Goal: Use online tool/utility: Utilize a website feature to perform a specific function

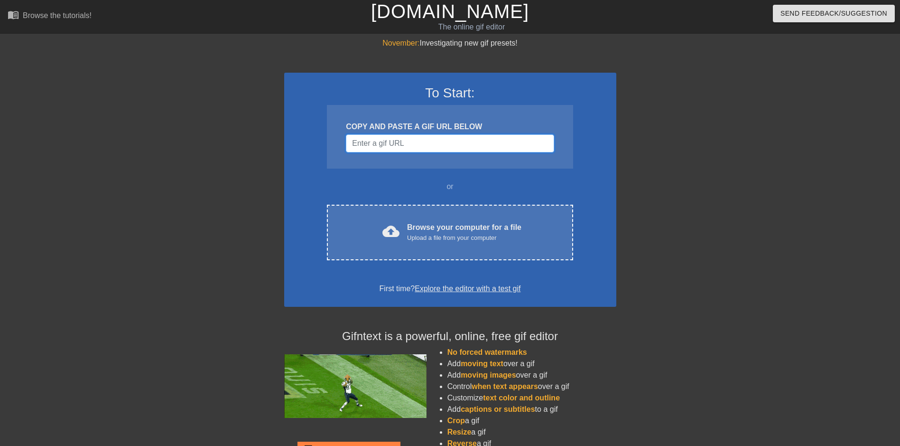
click at [391, 141] on input "Username" at bounding box center [450, 143] width 208 height 18
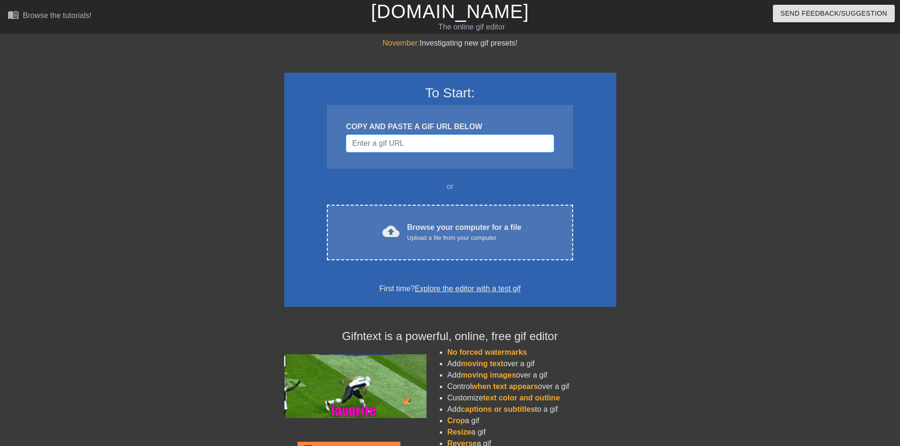
paste input "[URL][DOMAIN_NAME]"
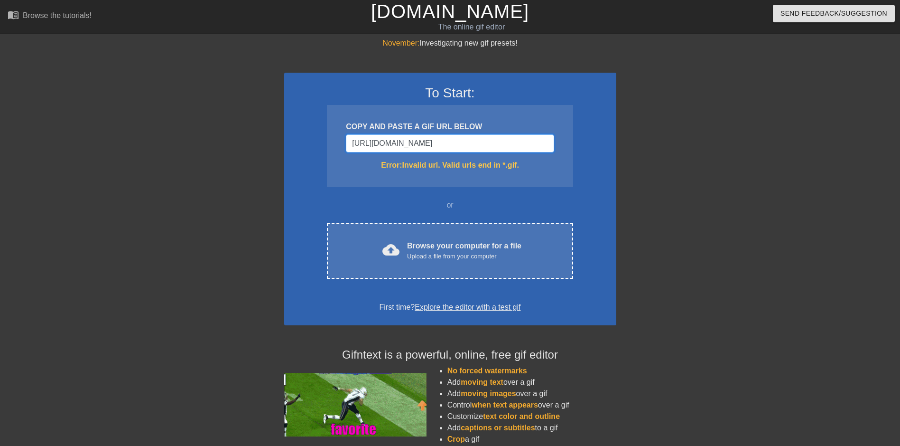
drag, startPoint x: 523, startPoint y: 141, endPoint x: 585, endPoint y: 142, distance: 61.7
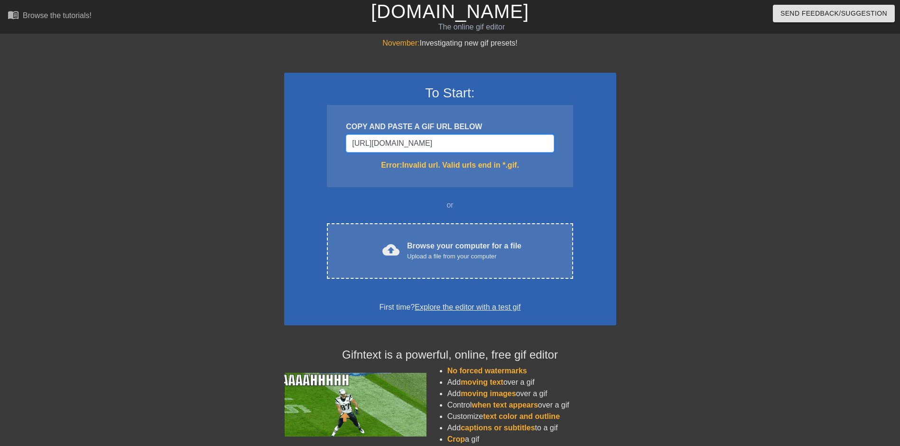
click at [586, 141] on div "To Start: COPY AND PASTE A GIF URL BELOW [URL][DOMAIN_NAME] Error: Invalid url.…" at bounding box center [450, 199] width 332 height 252
click at [529, 142] on input "[URL][DOMAIN_NAME]" at bounding box center [450, 143] width 208 height 18
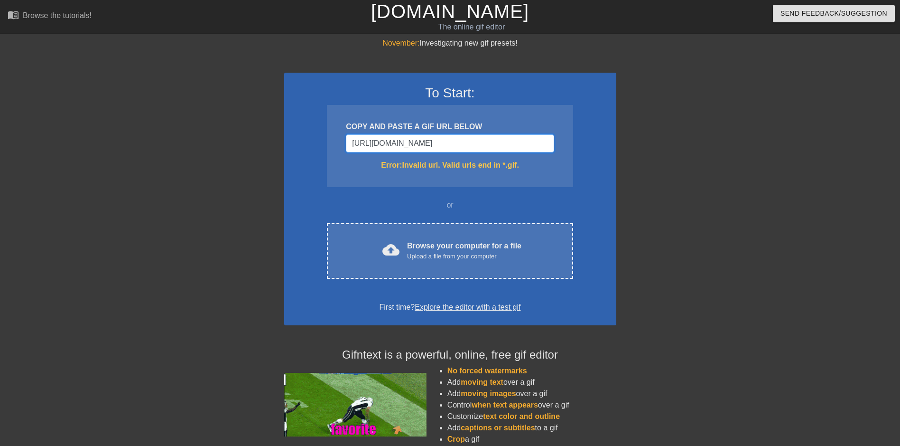
click at [544, 143] on input "[URL][DOMAIN_NAME]" at bounding box center [450, 143] width 208 height 18
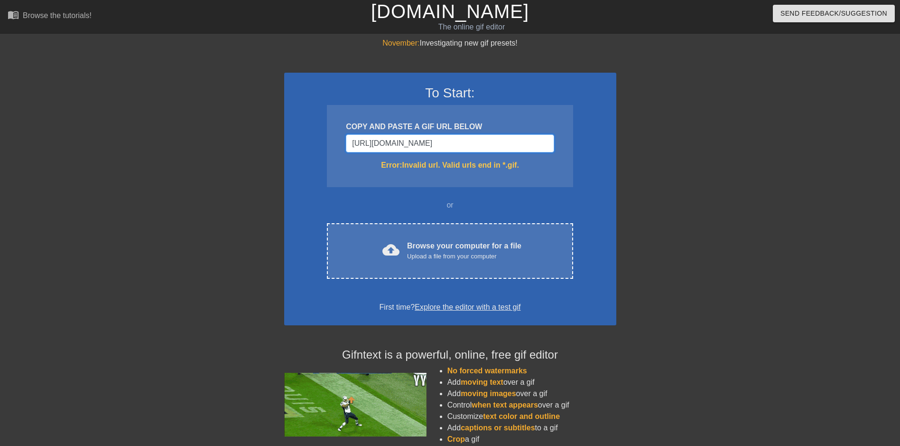
drag, startPoint x: 507, startPoint y: 142, endPoint x: 30, endPoint y: 128, distance: 476.6
click at [30, 128] on div "November: Investigating new gif presets! To Start: COPY AND PASTE A GIF URL BEL…" at bounding box center [450, 278] width 900 height 483
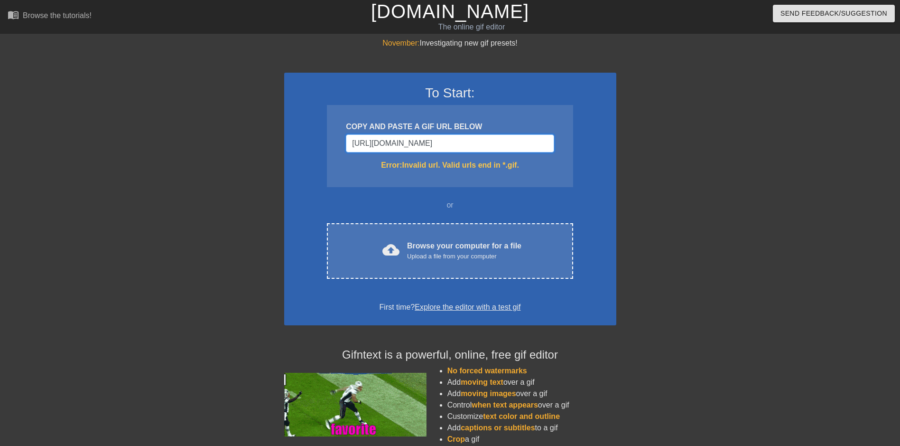
type input "6633208"
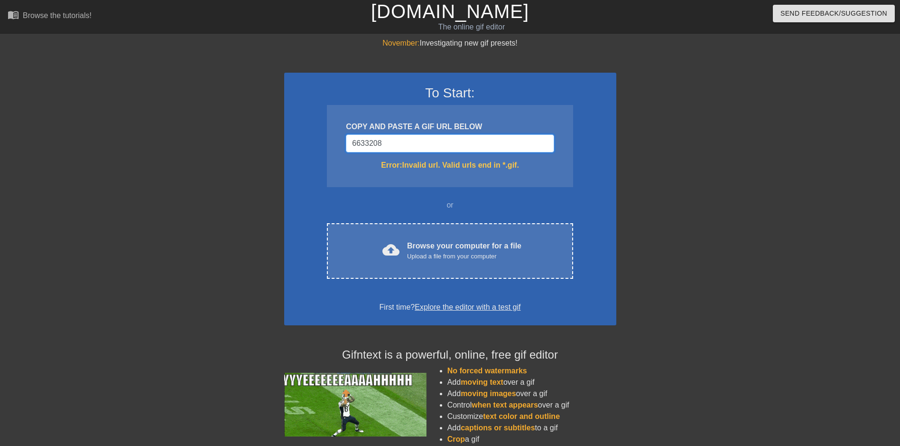
drag, startPoint x: 397, startPoint y: 133, endPoint x: 94, endPoint y: 161, distance: 303.5
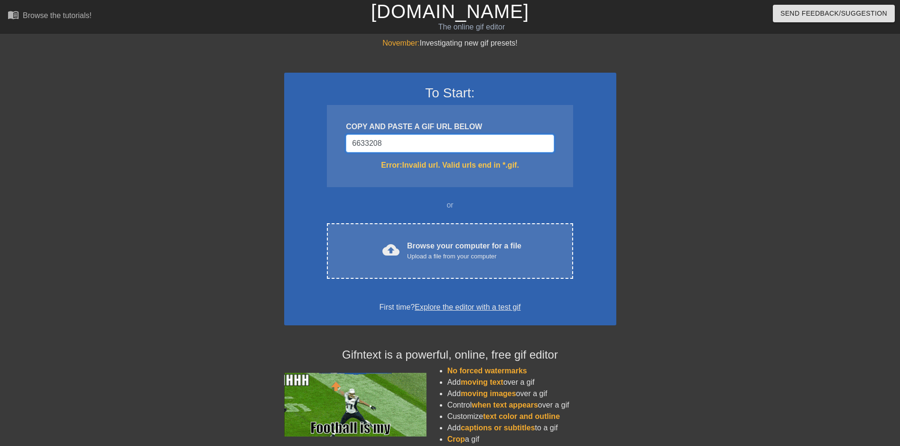
click at [76, 149] on div "November: Investigating new gif presets! To Start: COPY AND PASTE A GIF URL BEL…" at bounding box center [450, 278] width 900 height 483
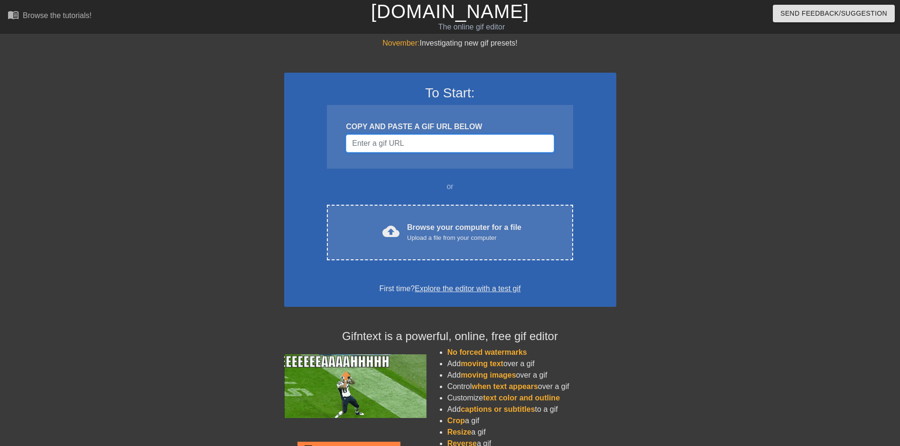
paste input "<div class="tenor-gif-embed" data-postid="26633208" data-share-method="host" da…"
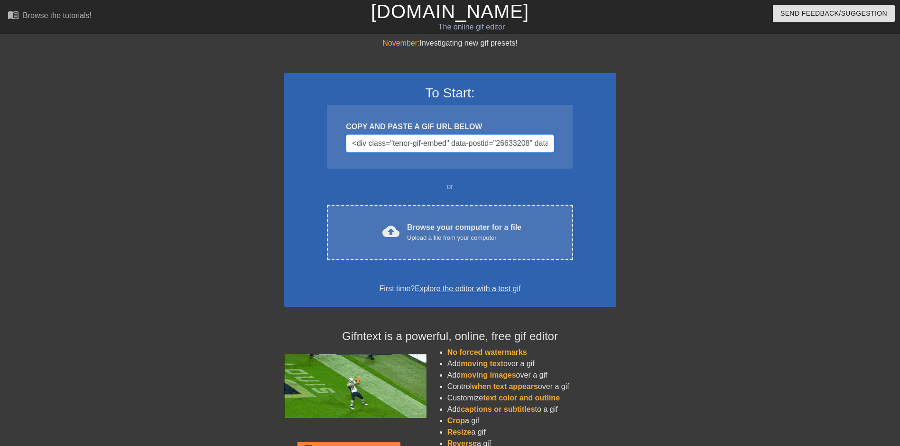
scroll to position [0, 1096]
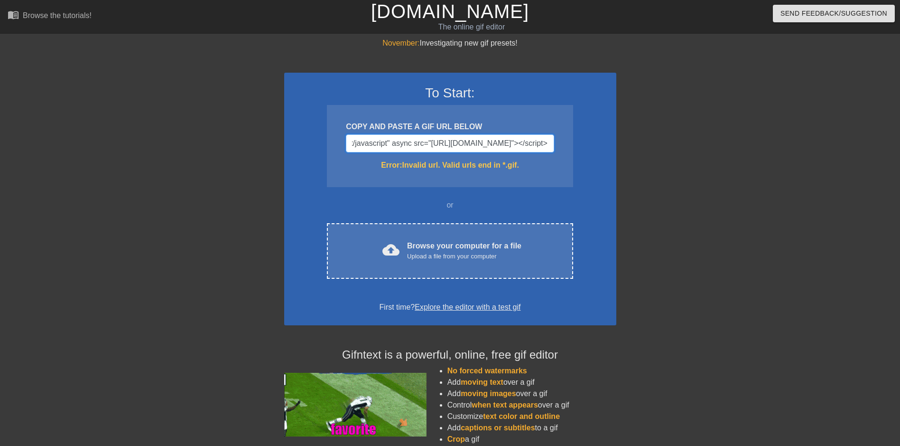
type input "<div class="tenor-gif-embed" data-postid="26633208" data-share-method="host" da…"
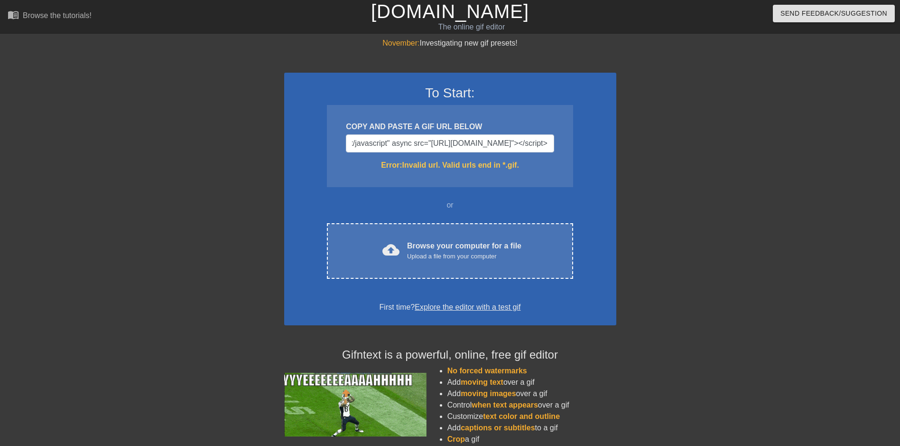
scroll to position [0, 0]
